Goal: Find specific fact

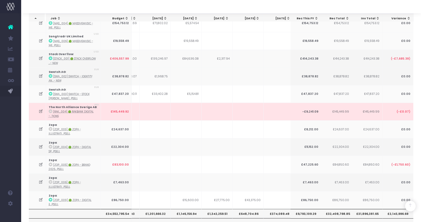
scroll to position [0, 83]
drag, startPoint x: 147, startPoint y: 173, endPoint x: 226, endPoint y: 174, distance: 79.2
click at [226, 209] on tr "£34,552,795.54 £1,566,692.19 £1,591,641.82 £1,310,443.43 £1,201,666.32 £1,146,1…" at bounding box center [245, 213] width 599 height 9
copy tr "£1,201,666.32 £1,146,156.94 £1,342,259.5"
click at [232, 209] on th "£1,342,259.51" at bounding box center [219, 213] width 31 height 9
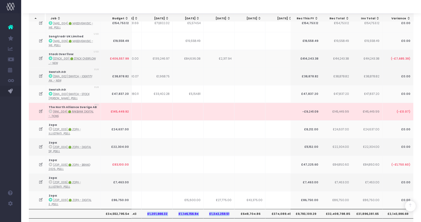
drag, startPoint x: 230, startPoint y: 172, endPoint x: 147, endPoint y: 172, distance: 82.3
click at [147, 209] on tr "£34,552,795.54 £1,566,692.19 £1,591,641.82 £1,310,443.43 £1,201,666.32 £1,146,1…" at bounding box center [245, 213] width 599 height 9
copy tr "£1,201,666.32 £1,146,156.94 £1,342,259.51"
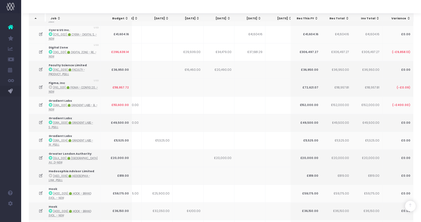
scroll to position [0, 0]
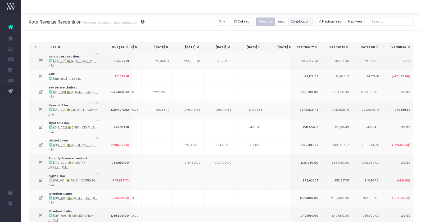
click at [313, 23] on button "Contribution" at bounding box center [300, 21] width 25 height 8
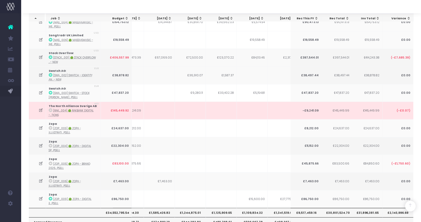
scroll to position [0, 32]
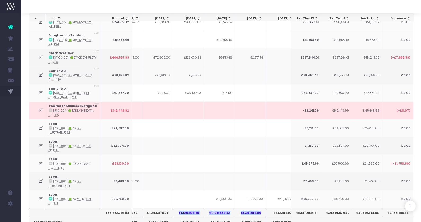
drag, startPoint x: 179, startPoint y: 170, endPoint x: 259, endPoint y: 174, distance: 80.6
click at [259, 208] on tr "£34,552,795.54 £1,557,594.30 £1,585,426.82 £1,244,875.01 £1,125,909.65 £1,109,8…" at bounding box center [276, 212] width 599 height 9
copy tr "£1,125,909.65 £1,109,834.32 £1,341,519.06"
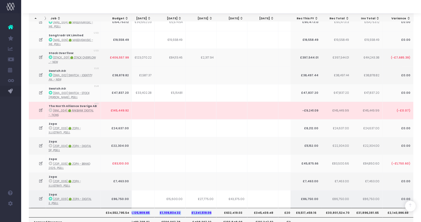
scroll to position [0, 118]
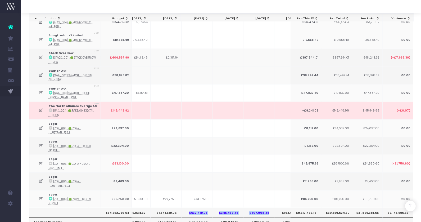
drag, startPoint x: 189, startPoint y: 172, endPoint x: 268, endPoint y: 173, distance: 78.9
click at [268, 208] on tr "£34,552,795.54 £1,557,594.30 £1,585,426.82 £1,244,875.01 £1,125,909.65 £1,109,8…" at bounding box center [192, 212] width 599 height 9
copy tr "£632,419.03 £345,439.48 £207,008.48"
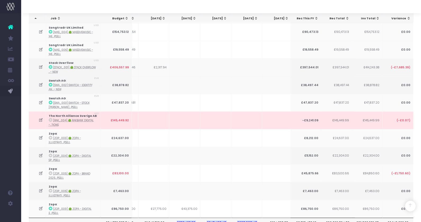
scroll to position [1403, 0]
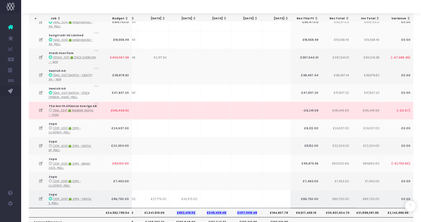
copy tr "£632,419.03 £345,439.48 £207,008.48"
